Goal: Task Accomplishment & Management: Use online tool/utility

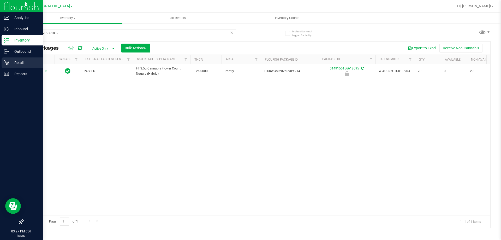
click at [16, 66] on div "Retail" at bounding box center [22, 62] width 41 height 10
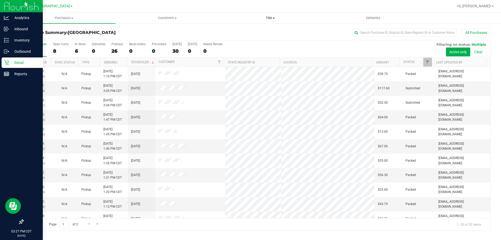
click at [268, 18] on span "Tills" at bounding box center [270, 18] width 103 height 5
click at [251, 33] on span "Manage tills" at bounding box center [236, 31] width 35 height 4
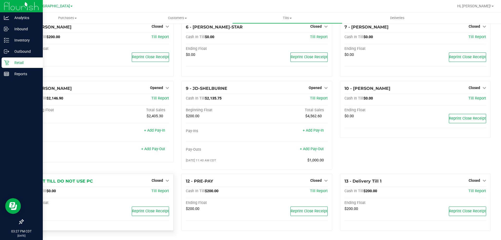
scroll to position [94, 0]
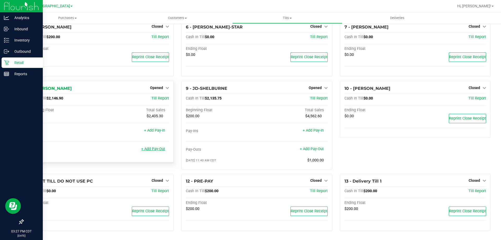
click at [161, 147] on link "+ Add Pay-Out" at bounding box center [153, 149] width 24 height 4
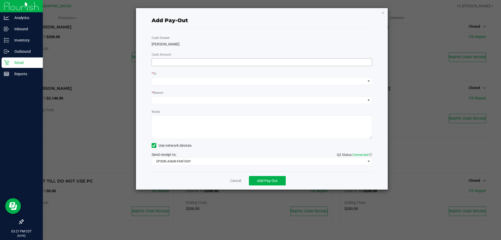
click at [180, 61] on input at bounding box center [262, 61] width 220 height 7
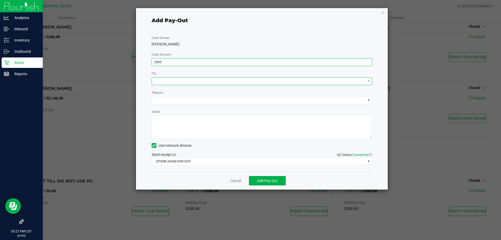
type input "$2,000.00"
click at [180, 81] on span at bounding box center [259, 81] width 214 height 7
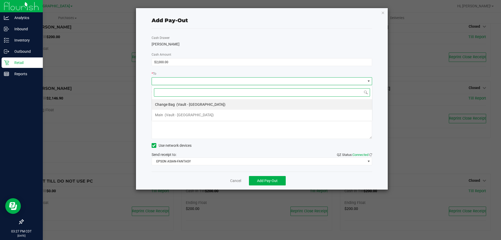
scroll to position [8, 221]
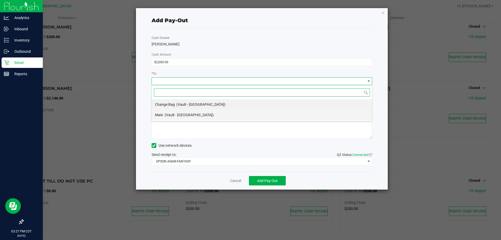
click at [179, 115] on span "(Vault - [GEOGRAPHIC_DATA])" at bounding box center [189, 115] width 49 height 4
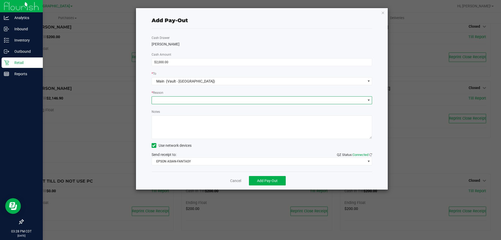
click at [186, 101] on span at bounding box center [259, 100] width 214 height 7
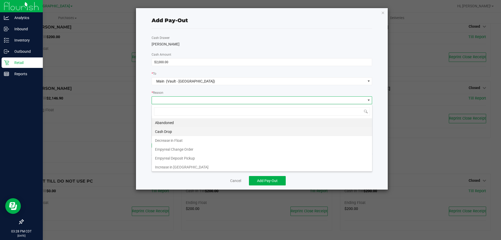
click at [178, 131] on li "Cash Drop" at bounding box center [262, 131] width 220 height 9
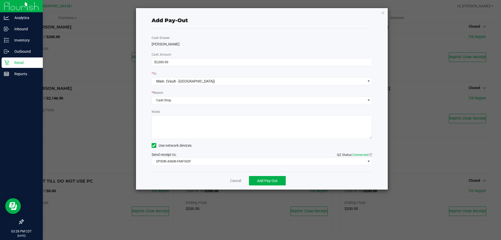
click at [178, 122] on textarea "Notes" at bounding box center [262, 126] width 221 height 23
type textarea "2000-cf"
click at [277, 181] on span "Add Pay-Out" at bounding box center [267, 181] width 21 height 4
click at [230, 179] on link "Dismiss" at bounding box center [234, 180] width 13 height 5
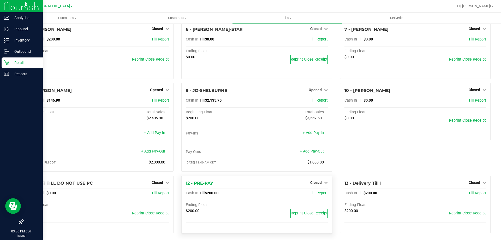
scroll to position [98, 0]
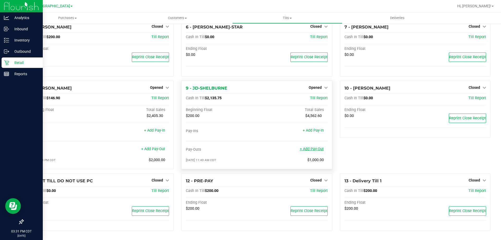
click at [313, 149] on link "+ Add Pay-Out" at bounding box center [312, 149] width 24 height 4
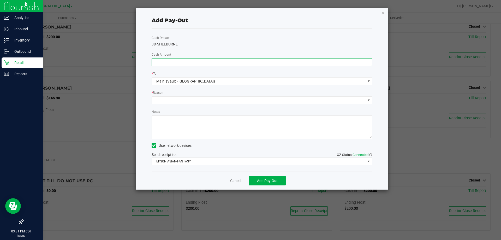
click at [175, 60] on input at bounding box center [262, 61] width 220 height 7
type input "$1,000.00"
click at [174, 100] on span at bounding box center [259, 100] width 214 height 7
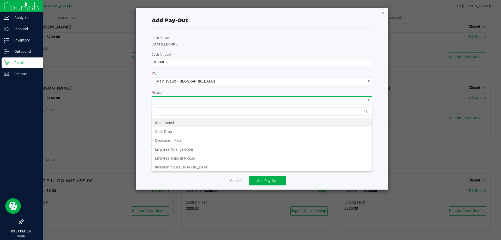
scroll to position [8, 221]
click at [172, 129] on li "Cash Drop" at bounding box center [262, 131] width 220 height 9
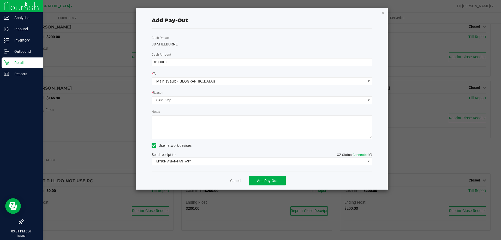
click at [172, 124] on textarea "Notes" at bounding box center [262, 126] width 221 height 23
type textarea "1000-cf"
click at [264, 179] on span "Add Pay-Out" at bounding box center [267, 181] width 21 height 4
click at [241, 180] on div "Dismiss Reprint Receipt" at bounding box center [262, 181] width 221 height 18
click at [239, 180] on link "Dismiss" at bounding box center [234, 180] width 13 height 5
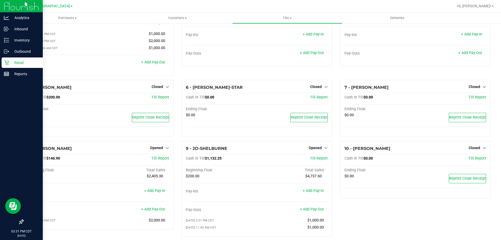
scroll to position [0, 0]
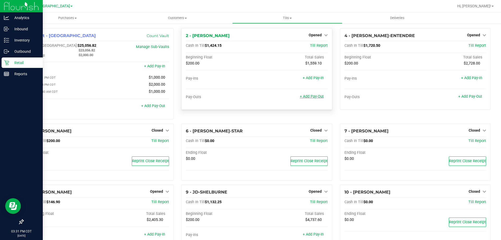
click at [313, 98] on link "+ Add Pay-Out" at bounding box center [312, 96] width 24 height 4
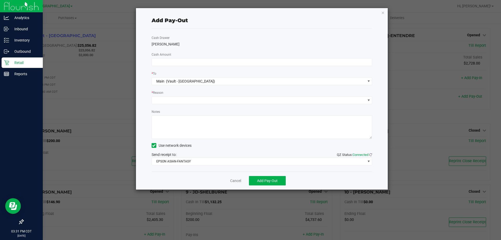
click at [187, 56] on div "Cash Drawer [PERSON_NAME] Cash Amount * To Main (Vault - [GEOGRAPHIC_DATA]) * R…" at bounding box center [262, 100] width 221 height 143
click at [184, 63] on input at bounding box center [262, 61] width 220 height 7
type input "$1,000.00"
click at [176, 101] on span at bounding box center [259, 100] width 214 height 7
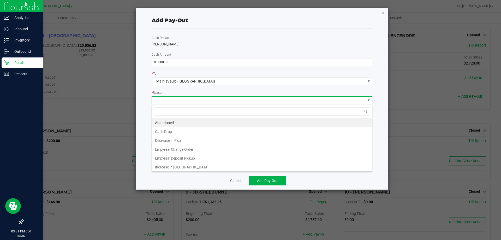
scroll to position [8, 221]
click at [169, 135] on li "Cash Drop" at bounding box center [262, 131] width 220 height 9
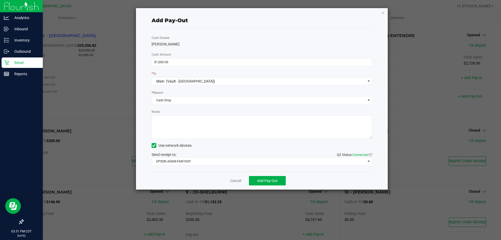
click at [173, 125] on textarea "Notes" at bounding box center [262, 126] width 221 height 23
type textarea "1000-cf"
click at [267, 179] on span "Add Pay-Out" at bounding box center [267, 181] width 21 height 4
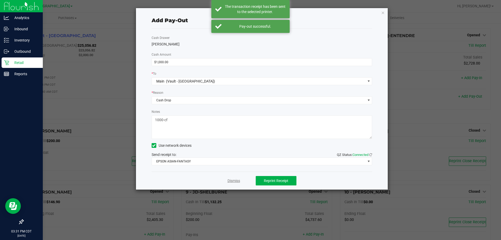
click at [238, 182] on link "Dismiss" at bounding box center [234, 180] width 13 height 5
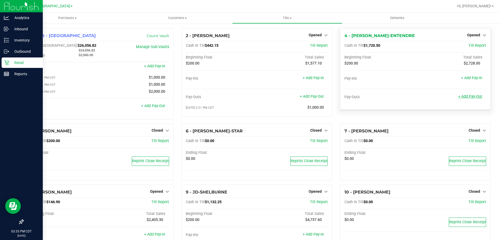
click at [460, 97] on link "+ Add Pay-Out" at bounding box center [470, 96] width 24 height 4
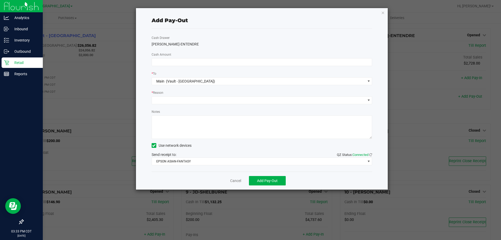
click at [182, 57] on div "Cash Drawer [PERSON_NAME]-ENTENDRE Cash Amount * To Main (Vault - [GEOGRAPHIC_D…" at bounding box center [262, 100] width 221 height 143
click at [181, 62] on input at bounding box center [262, 61] width 220 height 7
type input "$1,000.00"
click at [185, 100] on span at bounding box center [259, 100] width 214 height 7
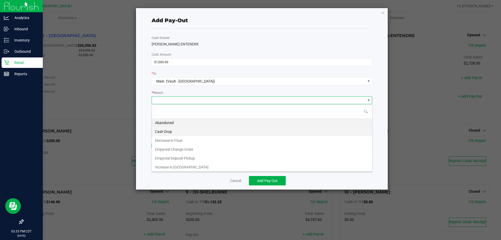
click at [181, 133] on li "Cash Drop" at bounding box center [262, 131] width 220 height 9
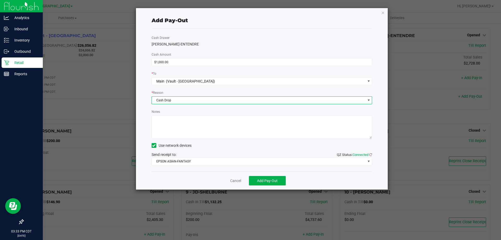
click at [177, 123] on textarea "Notes" at bounding box center [262, 126] width 221 height 23
type textarea "1000-cf"
click at [280, 184] on button "Add Pay-Out" at bounding box center [267, 180] width 37 height 9
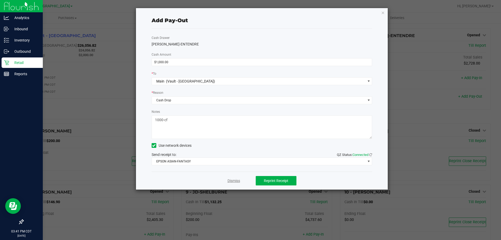
click at [230, 180] on link "Dismiss" at bounding box center [234, 180] width 13 height 5
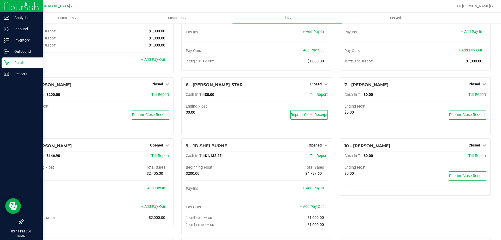
scroll to position [78, 0]
